Goal: Information Seeking & Learning: Learn about a topic

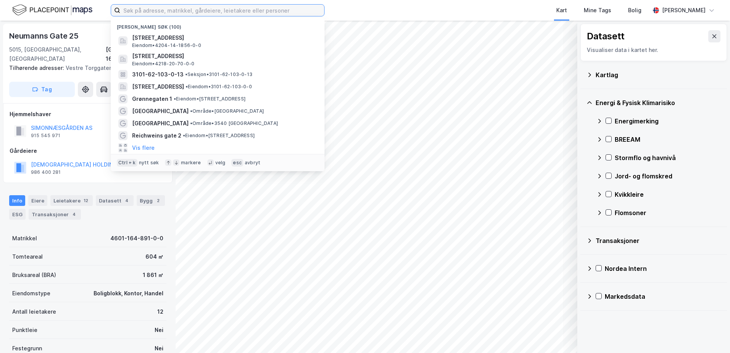
click at [181, 8] on input at bounding box center [222, 10] width 204 height 11
click at [139, 10] on input at bounding box center [222, 10] width 204 height 11
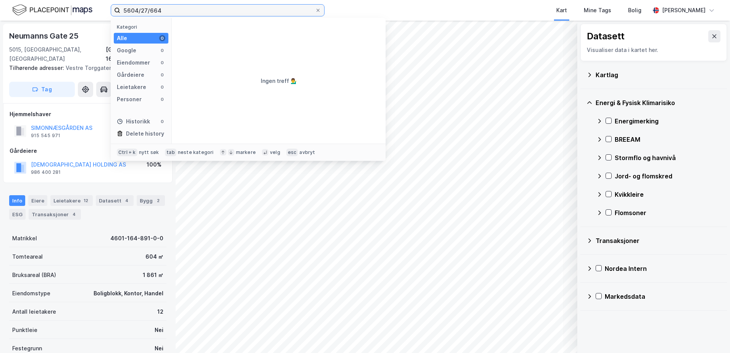
click at [139, 11] on input "5604/27/664" at bounding box center [217, 10] width 195 height 11
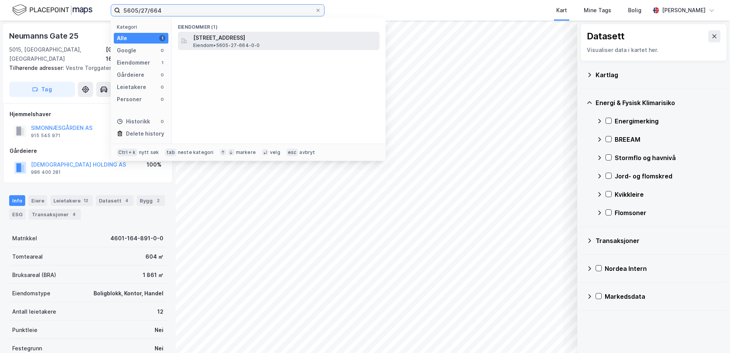
type input "5605/27/664"
click at [227, 37] on span "[STREET_ADDRESS]" at bounding box center [284, 37] width 183 height 9
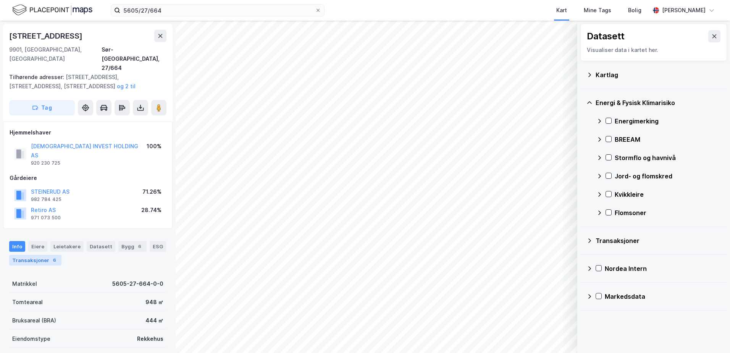
click at [38, 255] on div "Transaksjoner 6" at bounding box center [35, 260] width 52 height 11
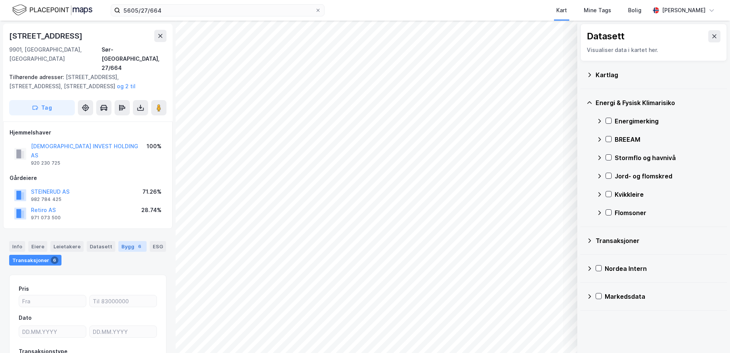
click at [125, 241] on div "Bygg 6" at bounding box center [132, 246] width 28 height 11
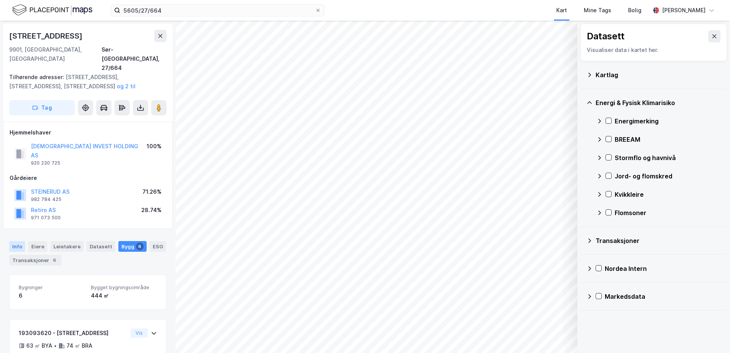
click at [15, 241] on div "Info" at bounding box center [17, 246] width 16 height 11
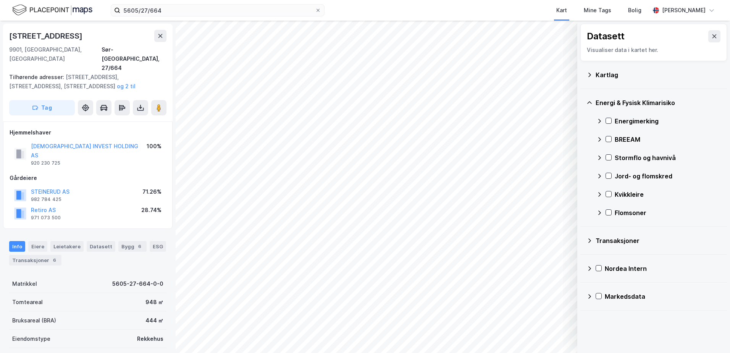
click at [589, 74] on icon at bounding box center [589, 75] width 6 height 6
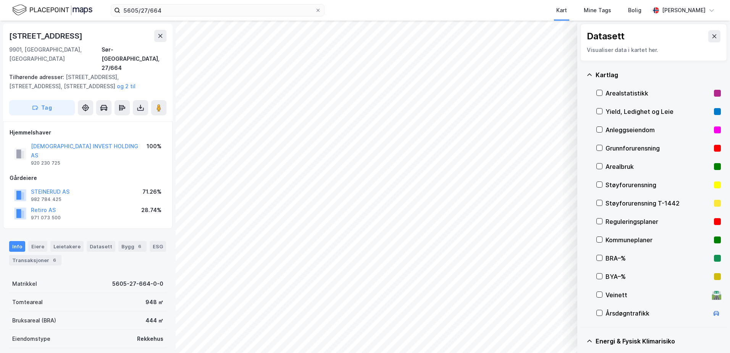
click at [617, 147] on div "Grunnforurensning" at bounding box center [658, 148] width 105 height 9
click at [617, 143] on div "Grunnforurensning" at bounding box center [658, 148] width 124 height 18
click at [590, 73] on icon at bounding box center [589, 75] width 6 height 6
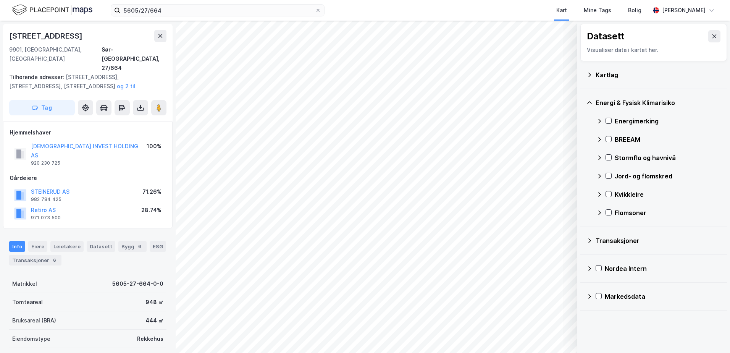
click at [605, 100] on div "Energi & Fysisk Klimarisiko" at bounding box center [658, 102] width 125 height 9
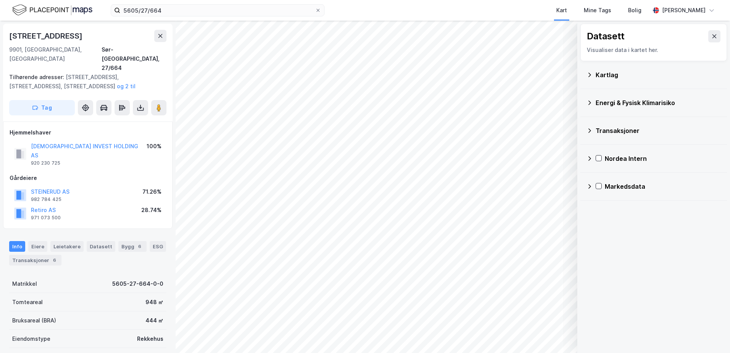
click at [605, 100] on div "Energi & Fysisk Klimarisiko" at bounding box center [658, 102] width 125 height 9
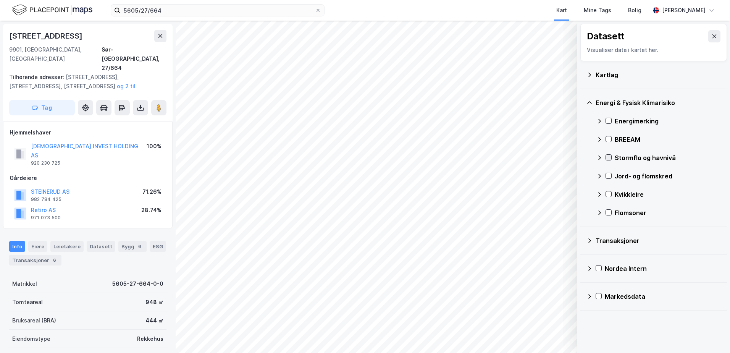
click at [607, 154] on div at bounding box center [609, 157] width 6 height 6
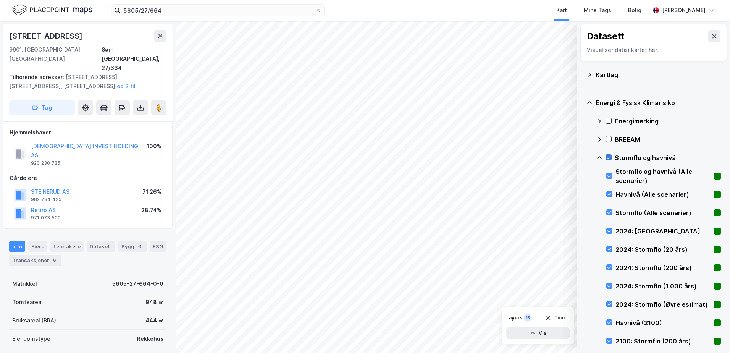
click at [608, 155] on icon at bounding box center [608, 157] width 5 height 5
click at [599, 156] on icon at bounding box center [599, 158] width 6 height 6
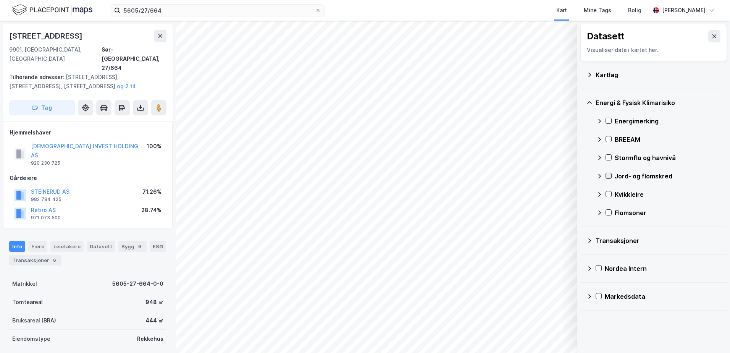
click at [607, 174] on icon at bounding box center [608, 175] width 5 height 5
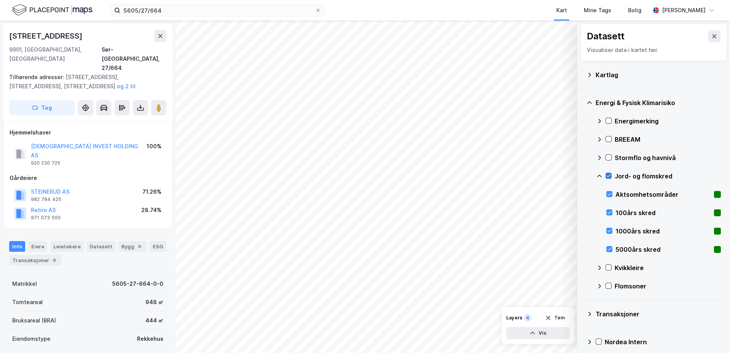
click at [607, 173] on icon at bounding box center [608, 175] width 5 height 5
click at [599, 174] on icon at bounding box center [599, 176] width 6 height 6
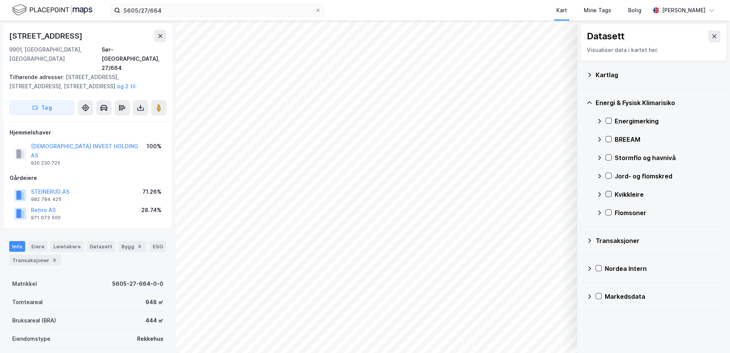
click at [606, 192] on icon at bounding box center [608, 193] width 5 height 5
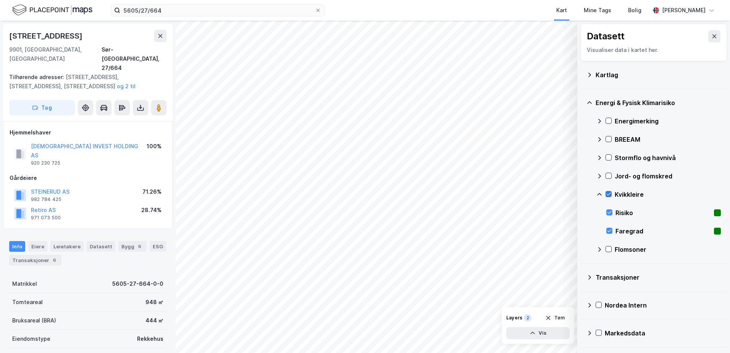
click at [606, 192] on icon at bounding box center [608, 193] width 5 height 5
click at [600, 192] on icon at bounding box center [599, 194] width 6 height 6
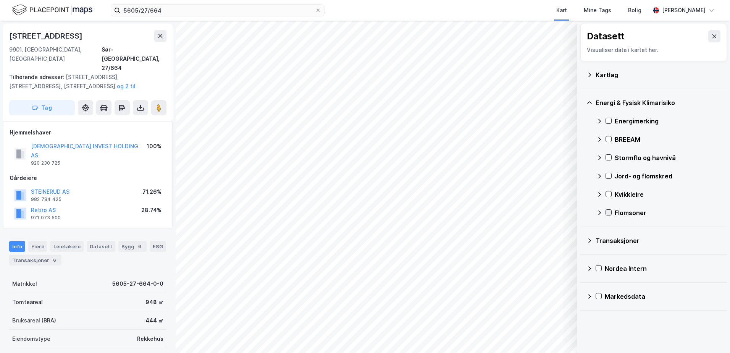
click at [608, 211] on icon at bounding box center [608, 212] width 5 height 5
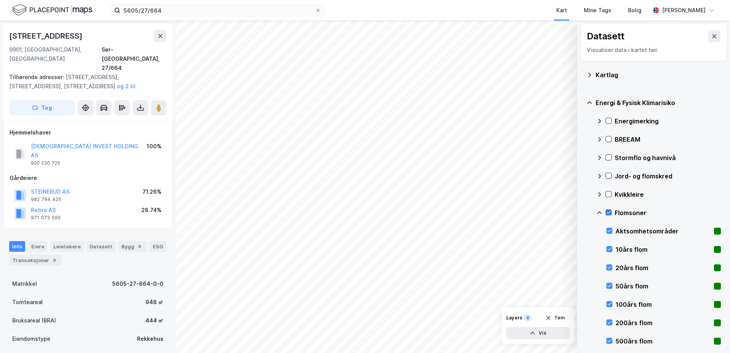
click at [608, 212] on icon at bounding box center [608, 212] width 5 height 5
